Goal: Information Seeking & Learning: Learn about a topic

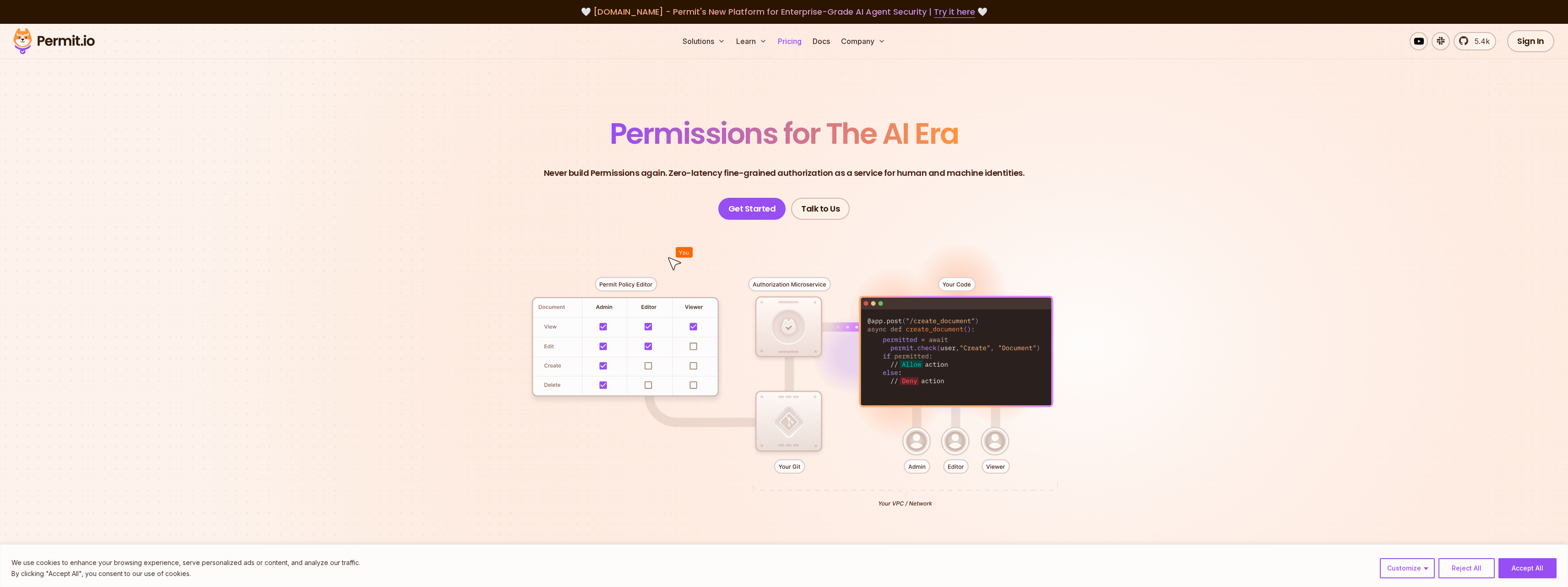
click at [793, 39] on link "Pricing" at bounding box center [789, 41] width 31 height 18
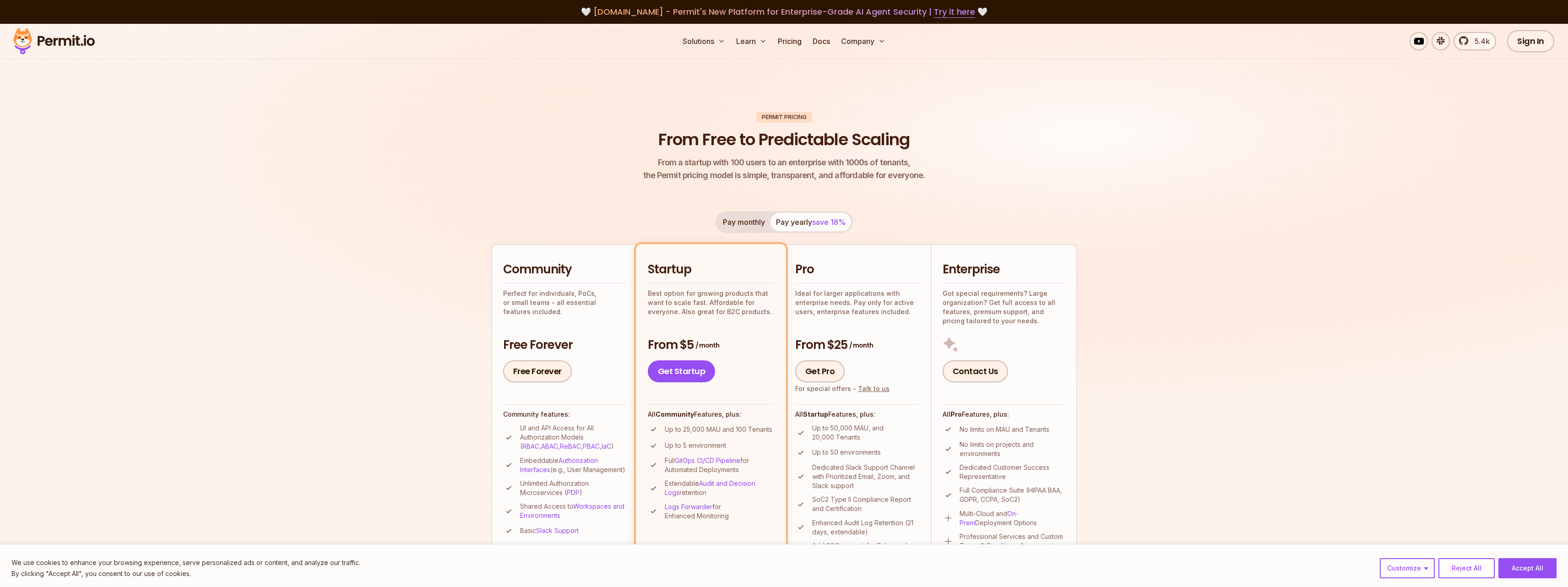
click at [765, 225] on button "Pay monthly" at bounding box center [744, 222] width 53 height 18
click at [44, 37] on img at bounding box center [54, 41] width 89 height 31
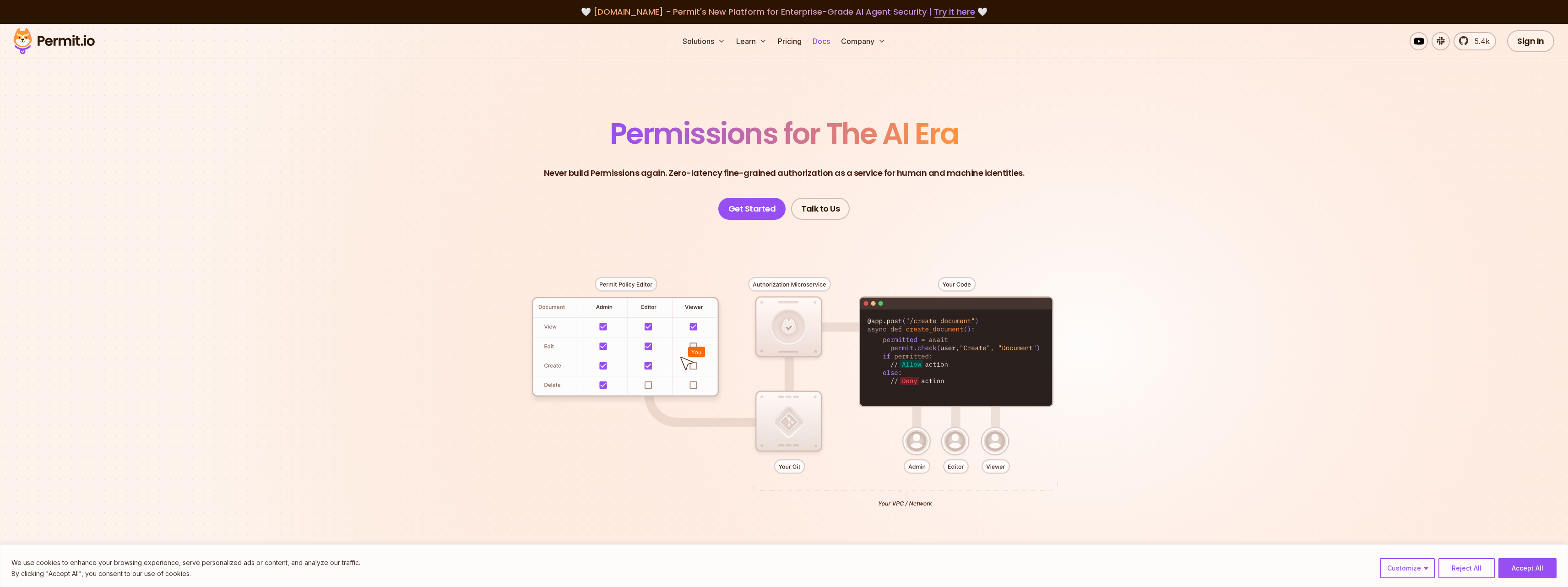
click at [822, 42] on link "Docs" at bounding box center [821, 41] width 25 height 18
